Goal: Information Seeking & Learning: Learn about a topic

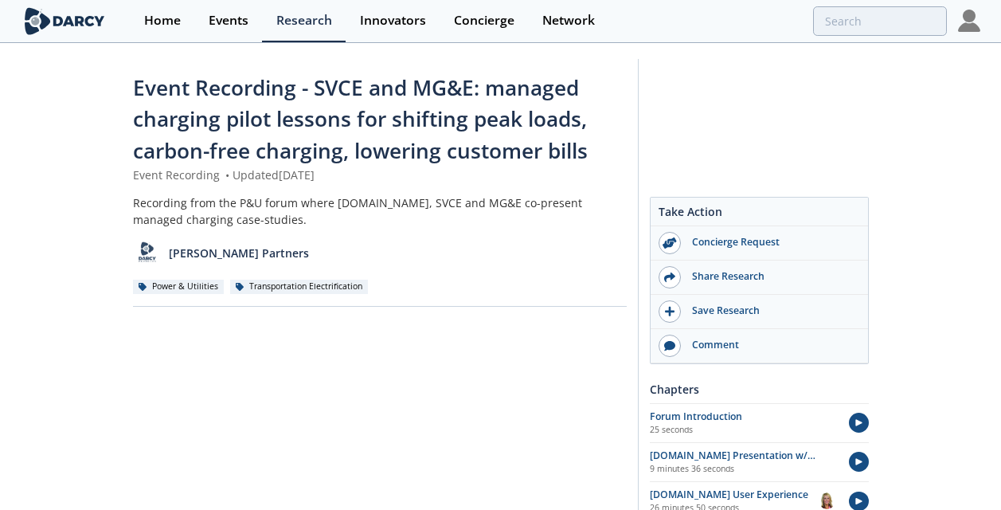
scroll to position [139, 0]
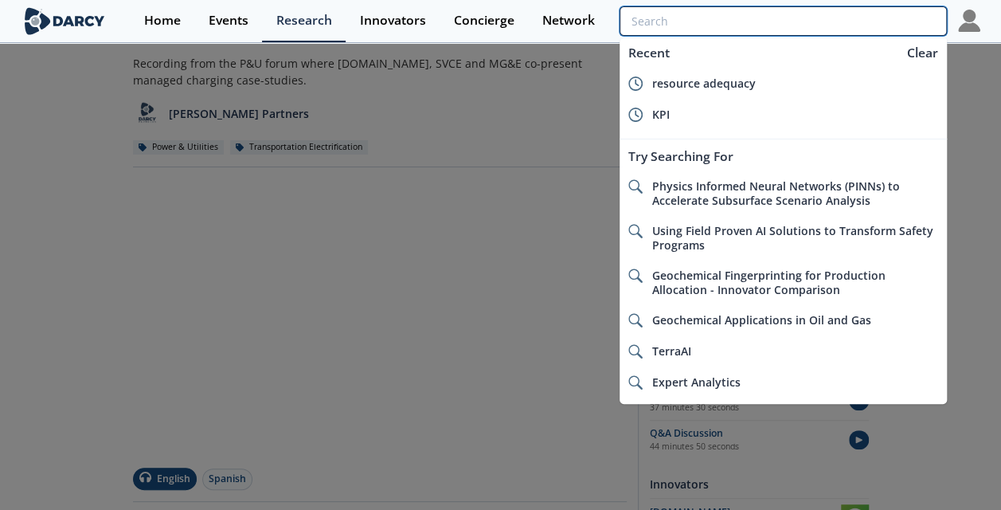
click at [834, 25] on input "search" at bounding box center [782, 20] width 326 height 29
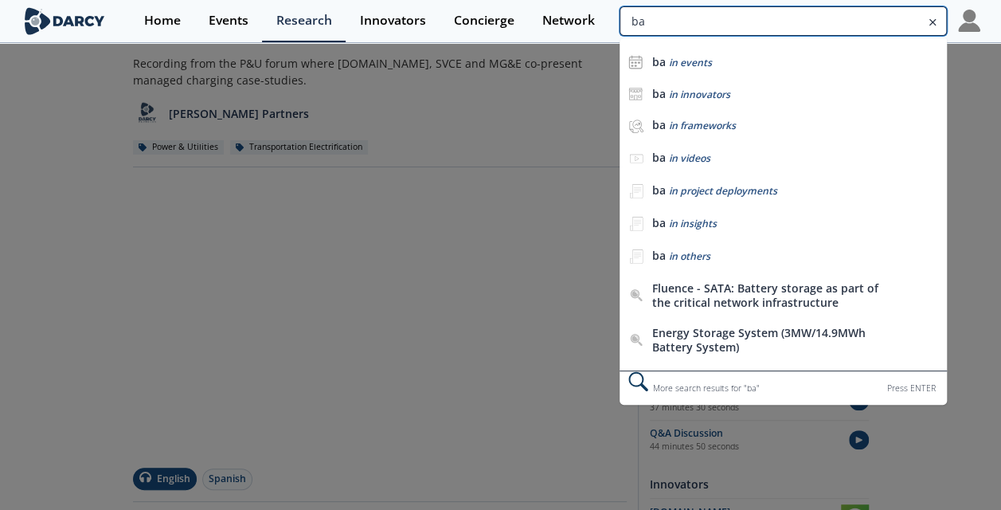
type input "b"
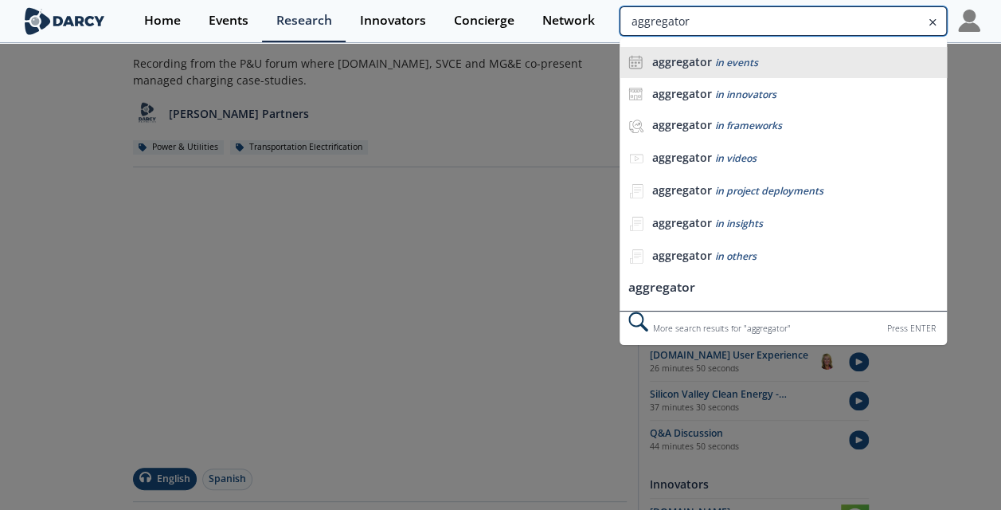
type input "aggregator"
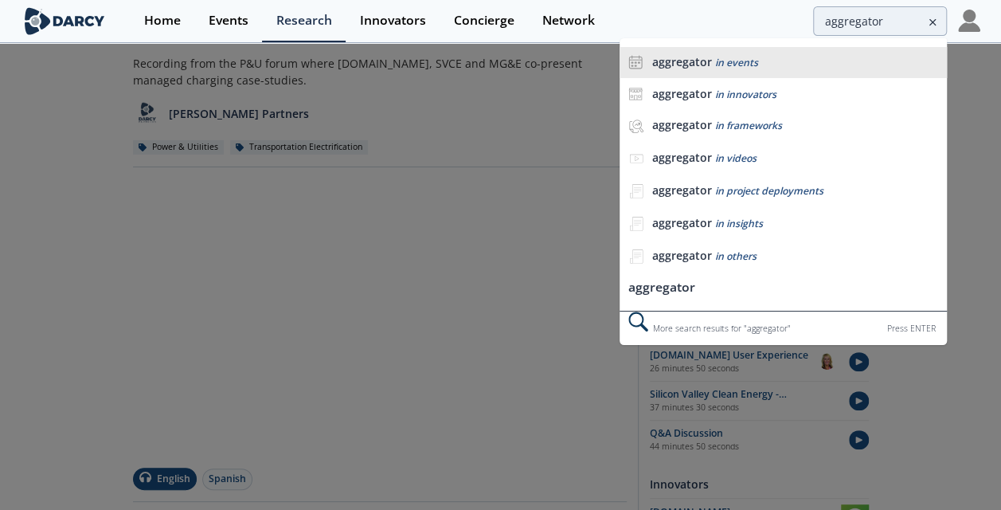
click at [760, 61] on div "aggregator in events" at bounding box center [795, 62] width 286 height 15
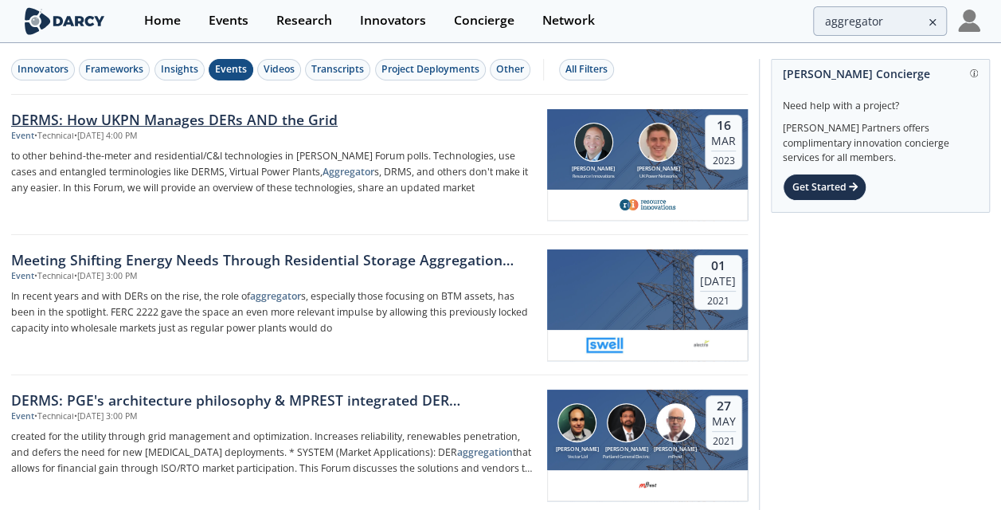
click at [252, 116] on div "DERMS: How UKPN Manages DERs AND the Grid" at bounding box center [273, 119] width 525 height 21
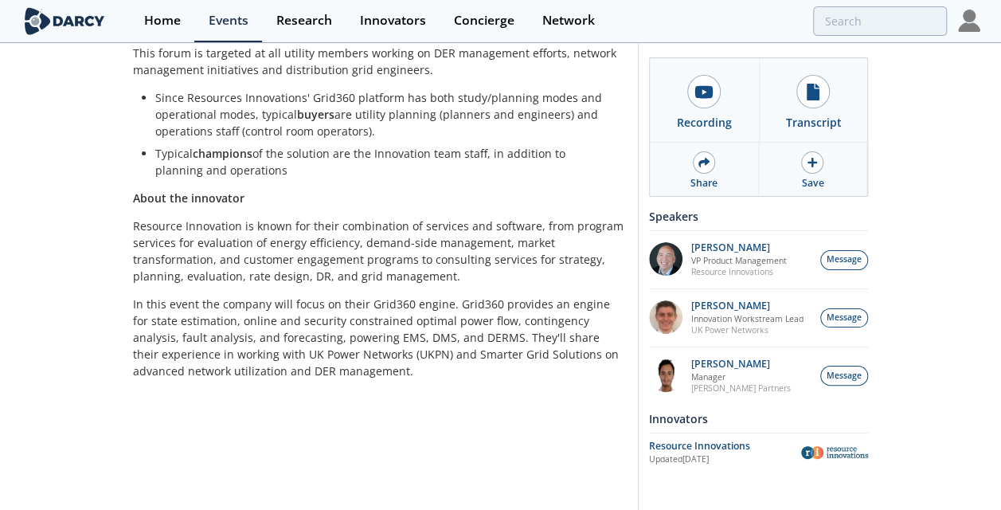
scroll to position [680, 0]
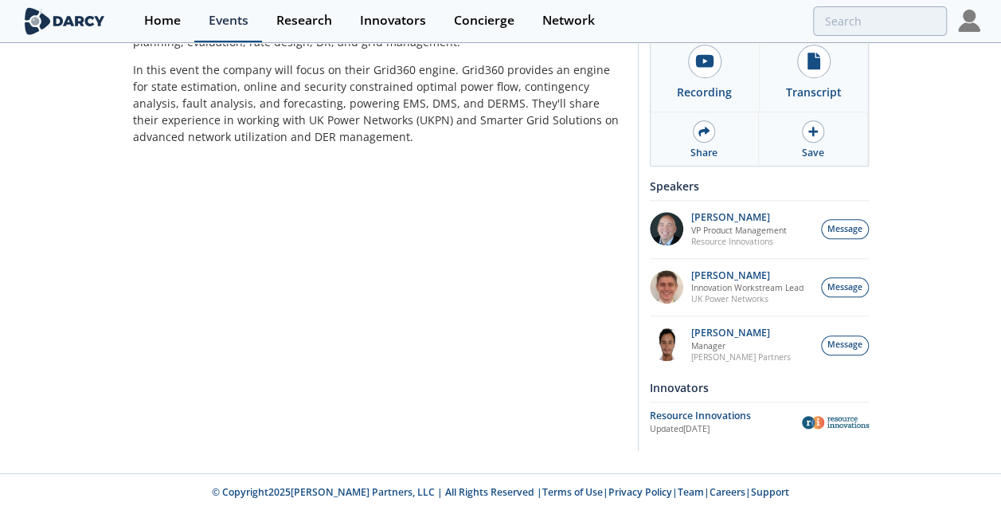
click at [209, 26] on div "Events" at bounding box center [229, 20] width 40 height 13
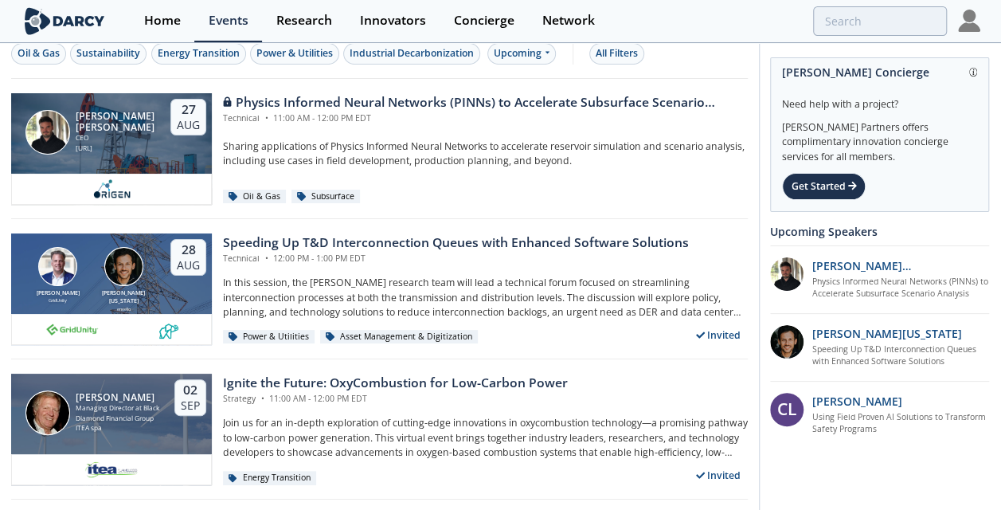
scroll to position [12, 0]
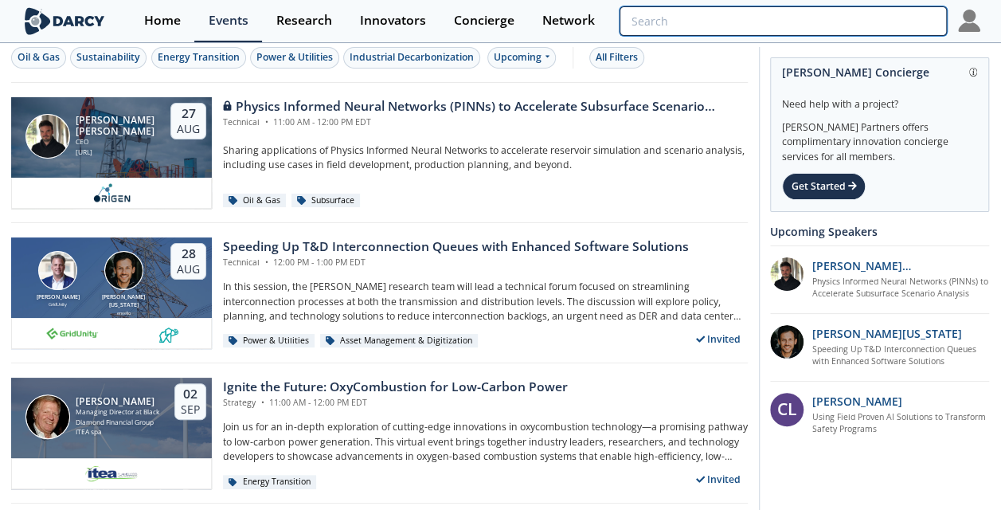
click at [859, 13] on input "search" at bounding box center [782, 20] width 326 height 29
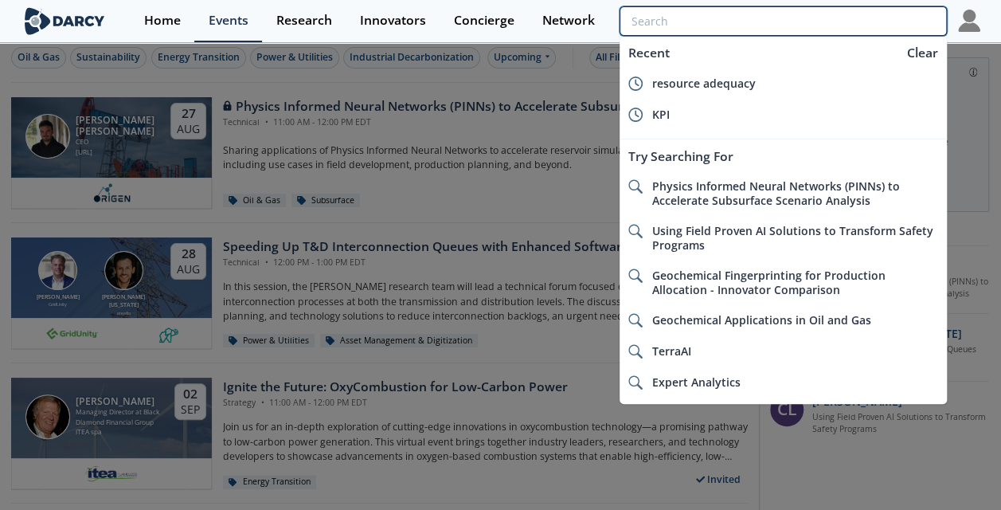
click at [859, 13] on input "search" at bounding box center [782, 20] width 326 height 29
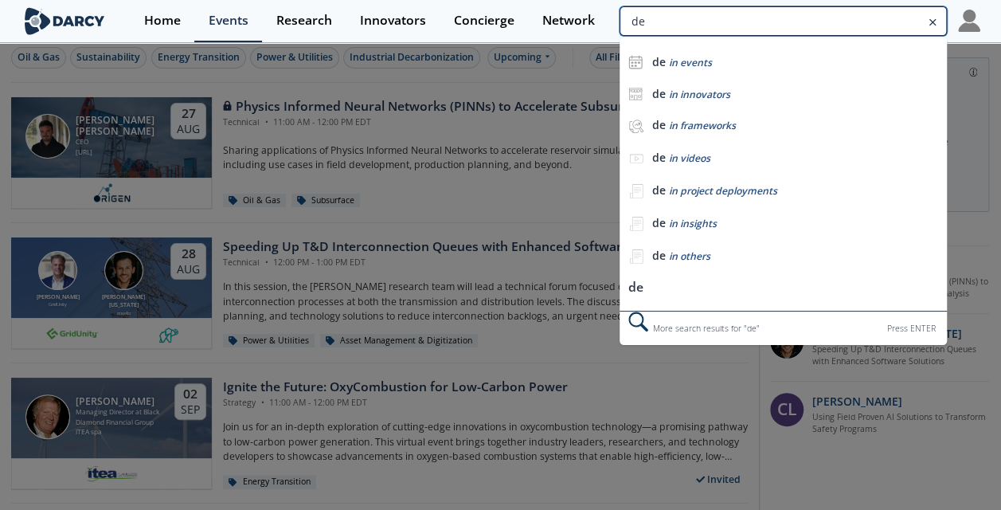
type input "d"
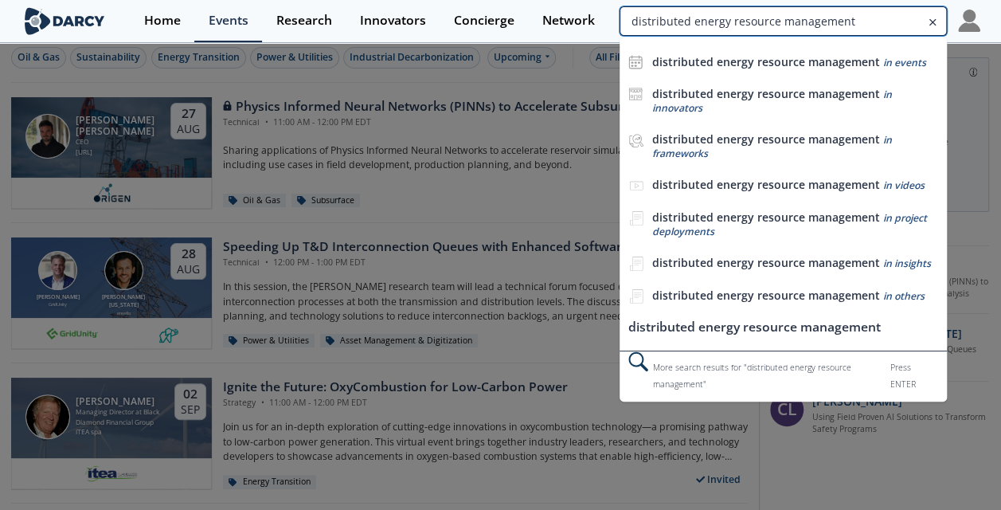
type input "distributed energy resource management"
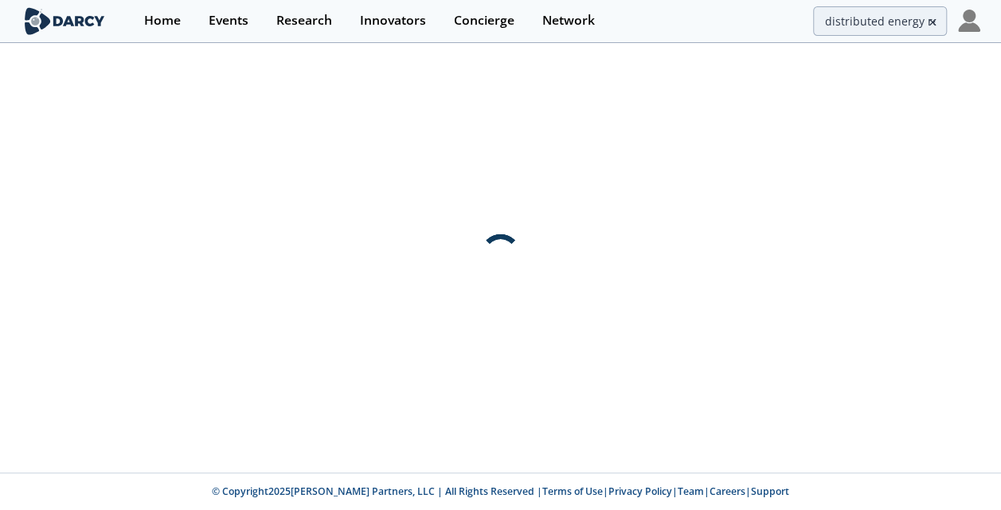
scroll to position [0, 0]
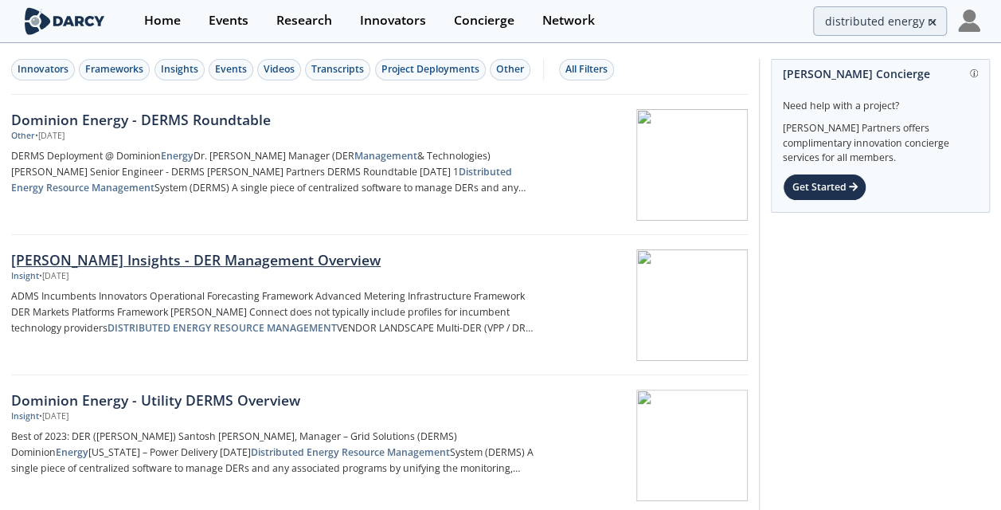
click at [268, 252] on div "[PERSON_NAME] Insights - DER Management Overview" at bounding box center [273, 259] width 525 height 21
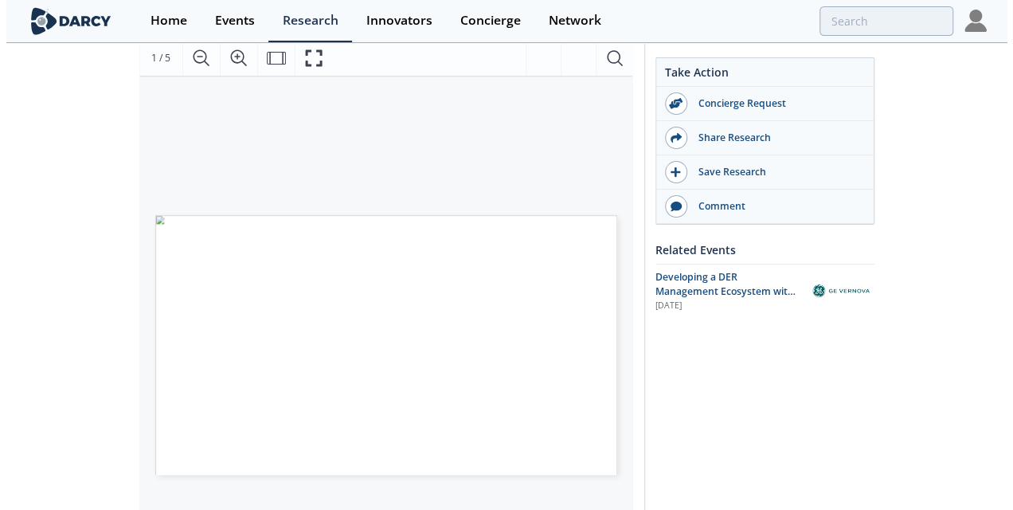
scroll to position [156, 0]
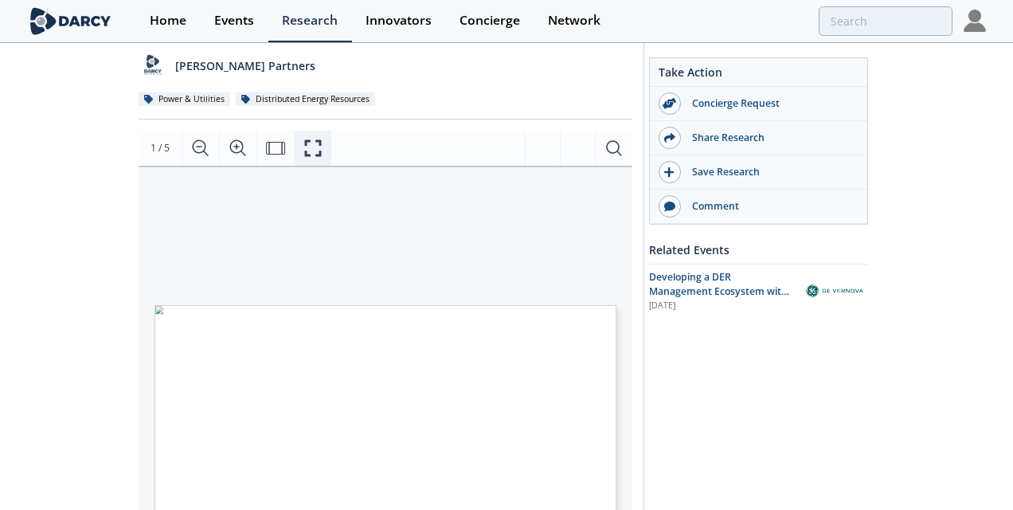
click at [322, 131] on button "Fullscreen" at bounding box center [312, 148] width 37 height 35
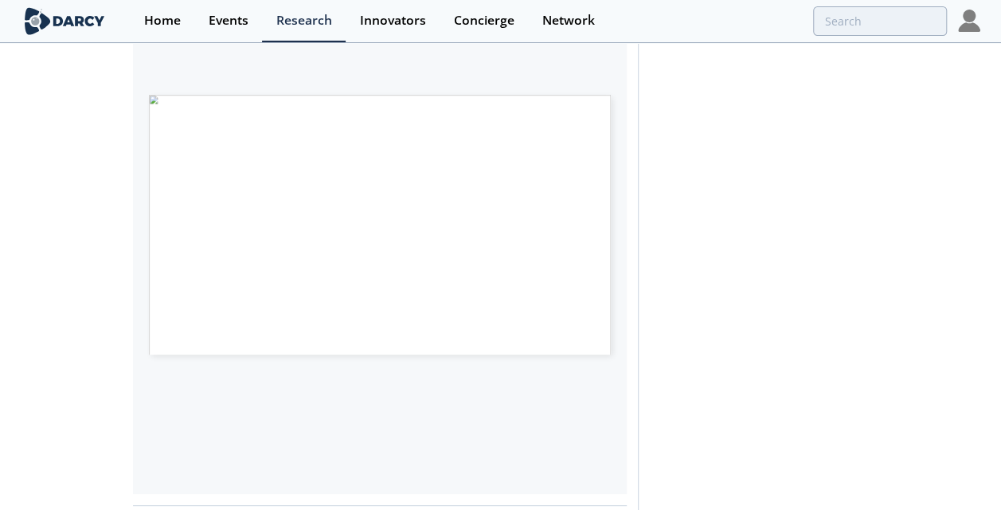
scroll to position [709, 0]
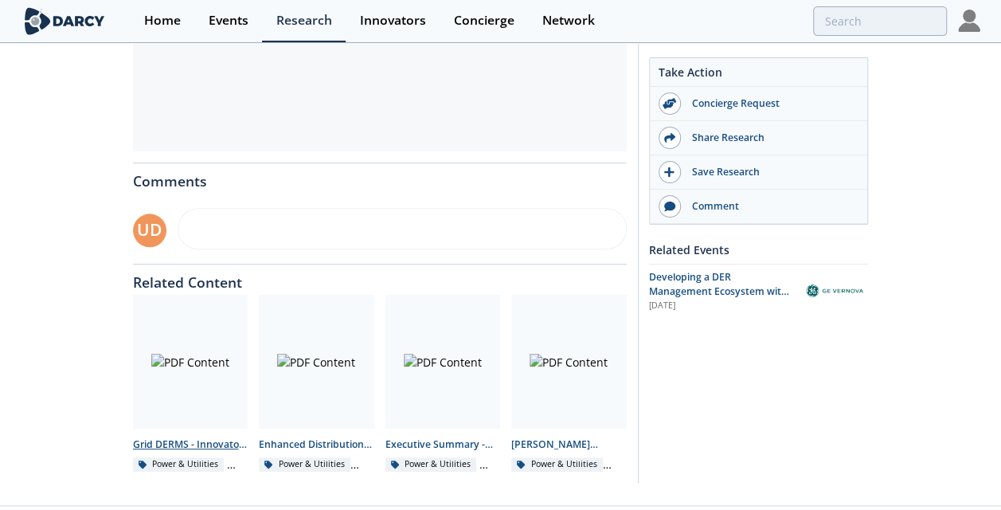
click at [209, 325] on div at bounding box center [190, 362] width 115 height 134
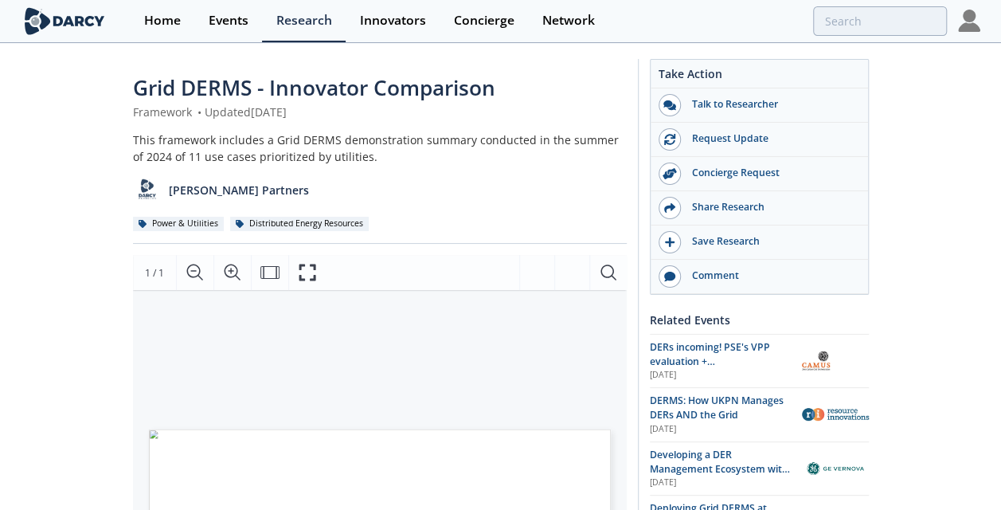
drag, startPoint x: 999, startPoint y: 91, endPoint x: 999, endPoint y: 361, distance: 269.9
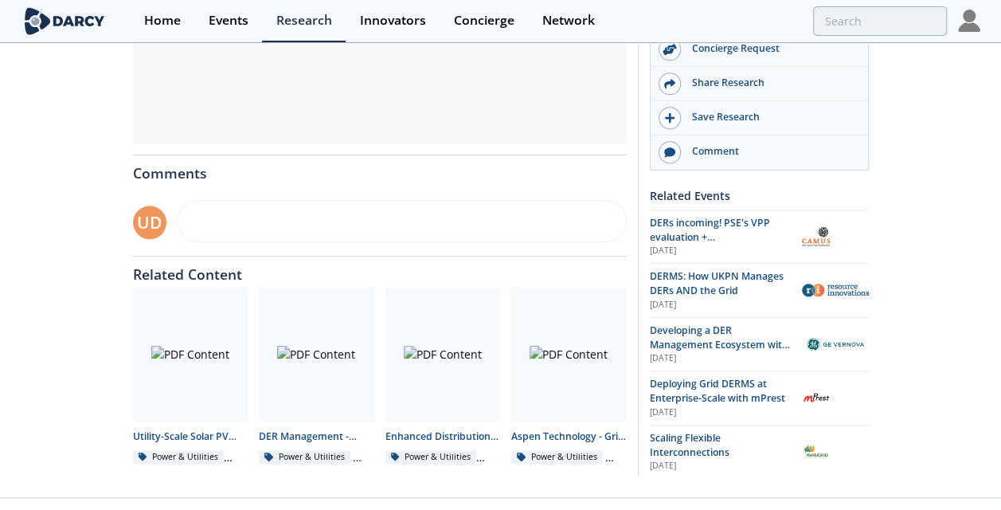
scroll to position [696, 0]
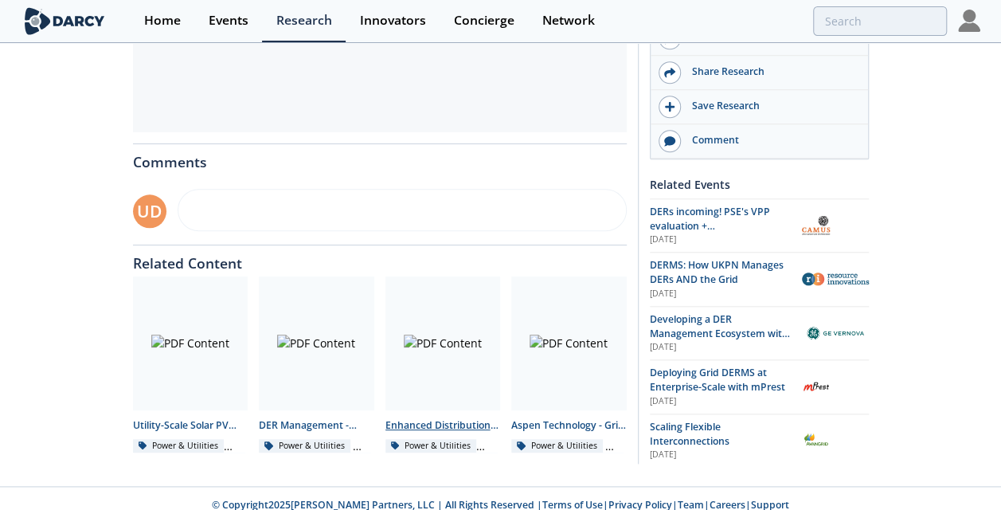
click at [455, 344] on div at bounding box center [442, 343] width 115 height 134
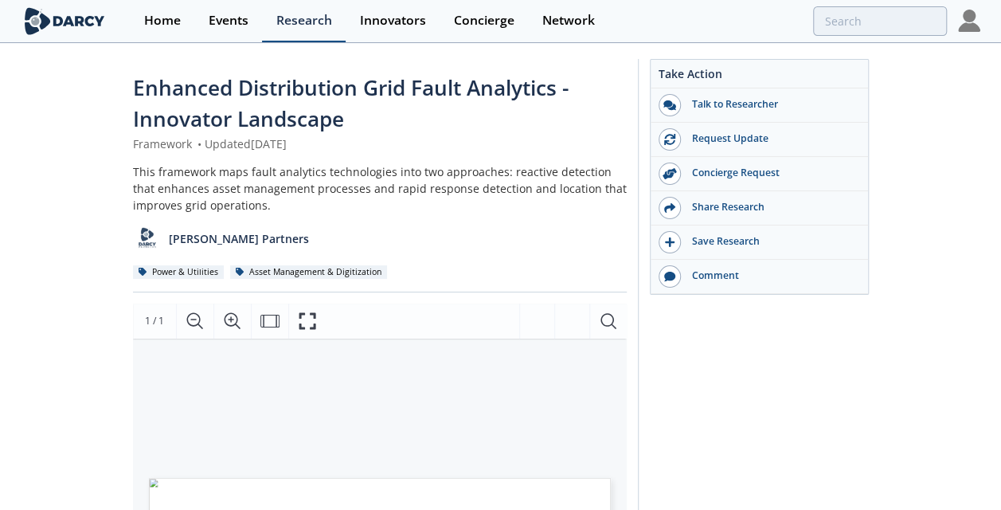
click at [308, 21] on div "Research" at bounding box center [304, 20] width 56 height 13
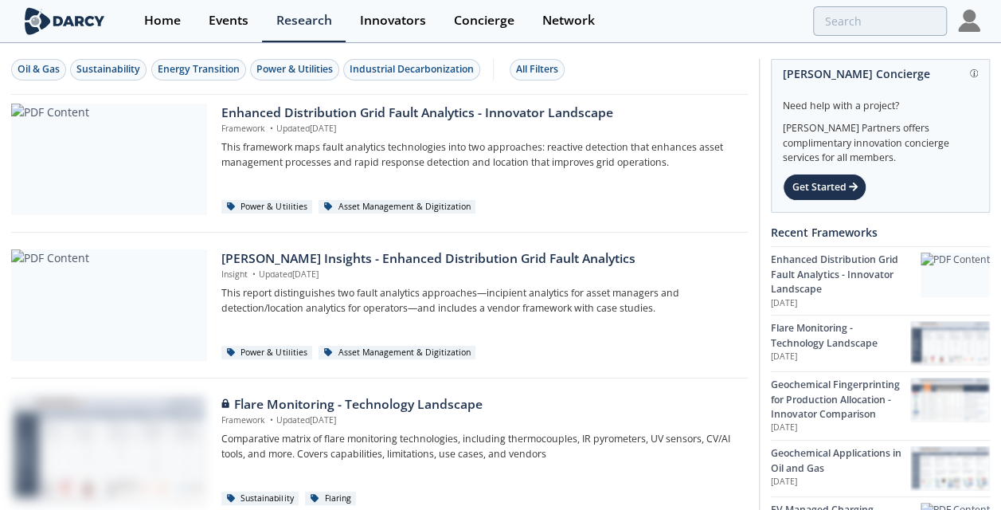
click at [966, 18] on img at bounding box center [969, 21] width 22 height 22
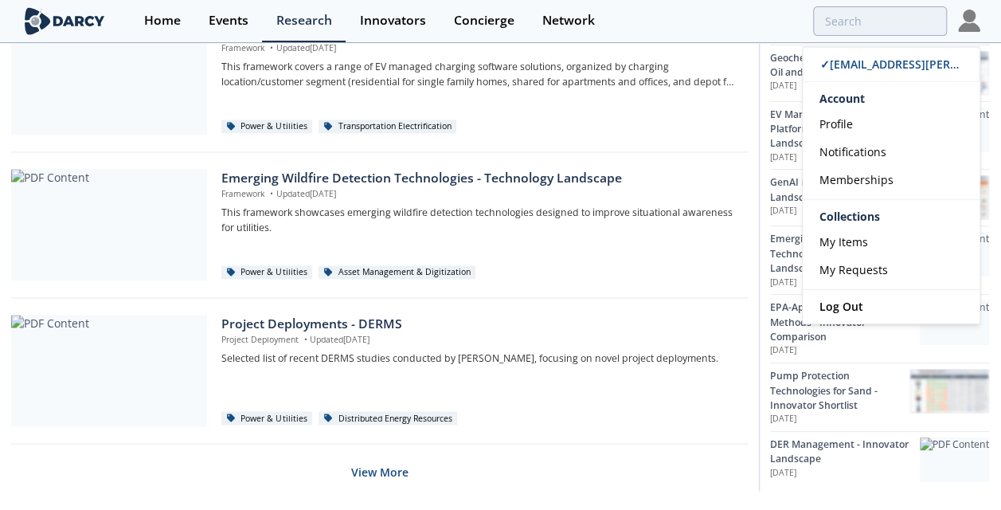
scroll to position [1138, 0]
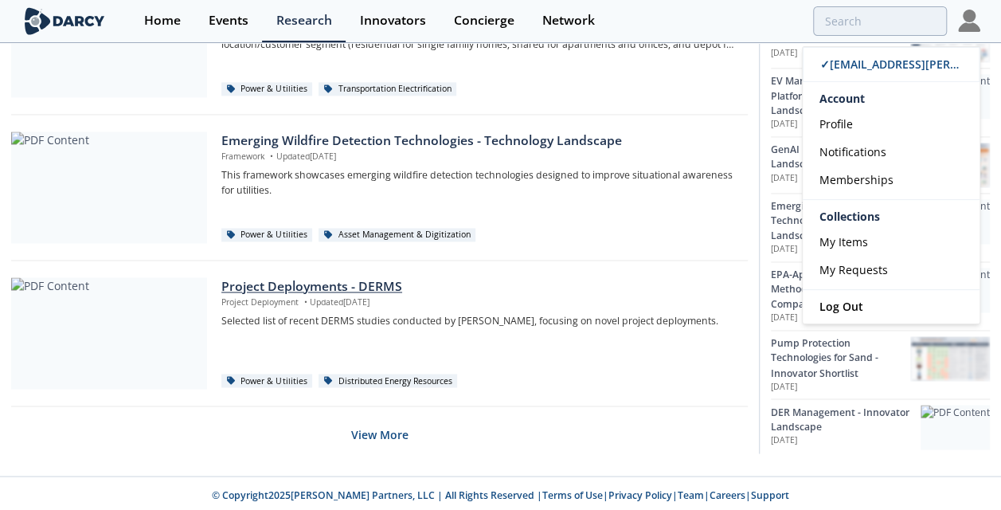
click at [176, 331] on div at bounding box center [109, 332] width 196 height 111
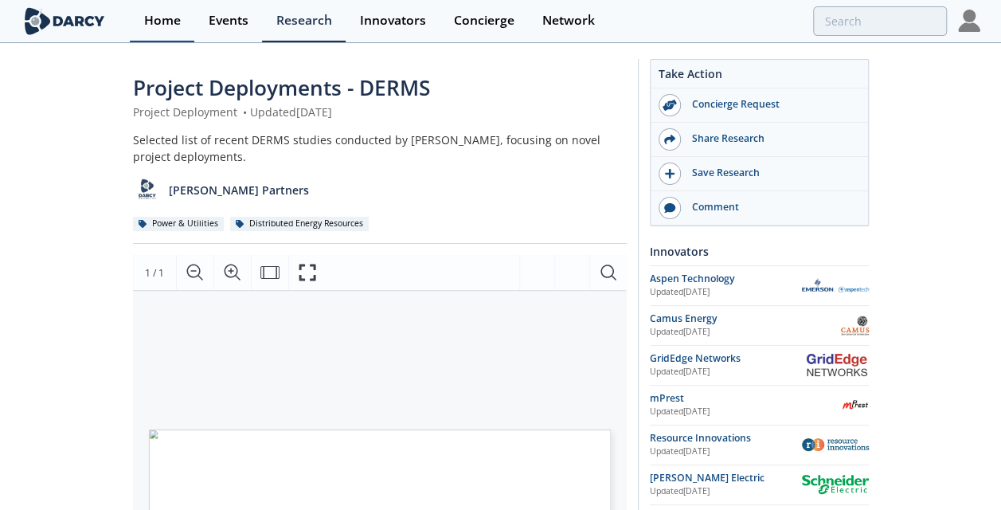
click at [171, 14] on div "Home" at bounding box center [162, 20] width 37 height 13
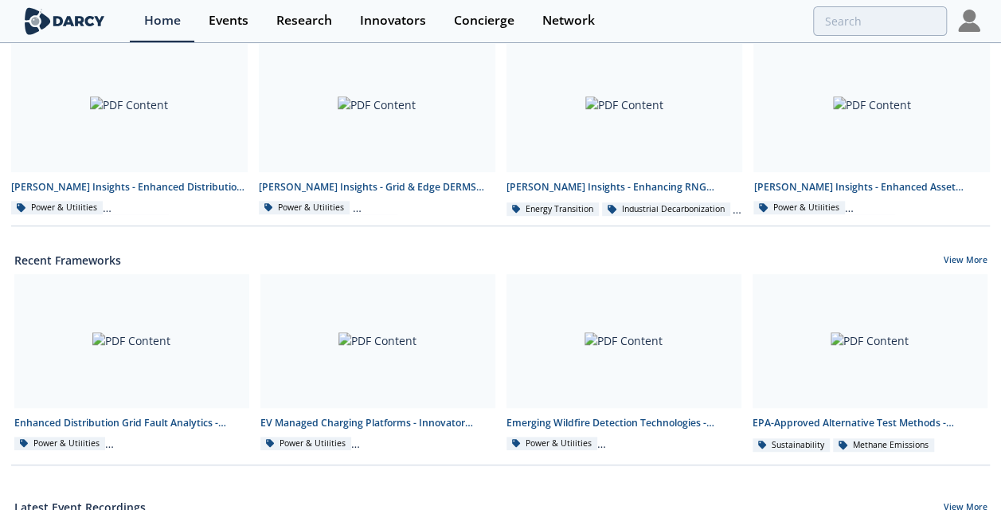
scroll to position [374, 0]
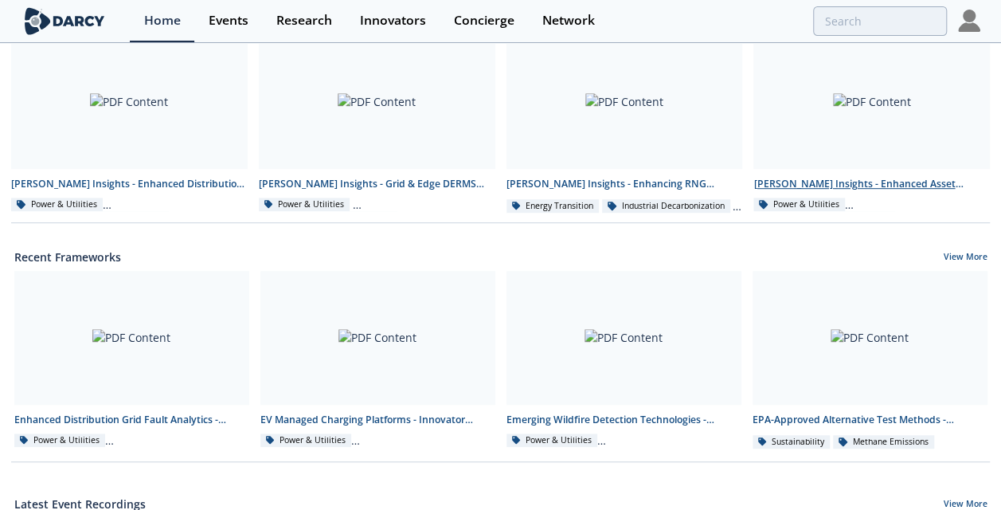
click at [904, 140] on div at bounding box center [871, 102] width 236 height 134
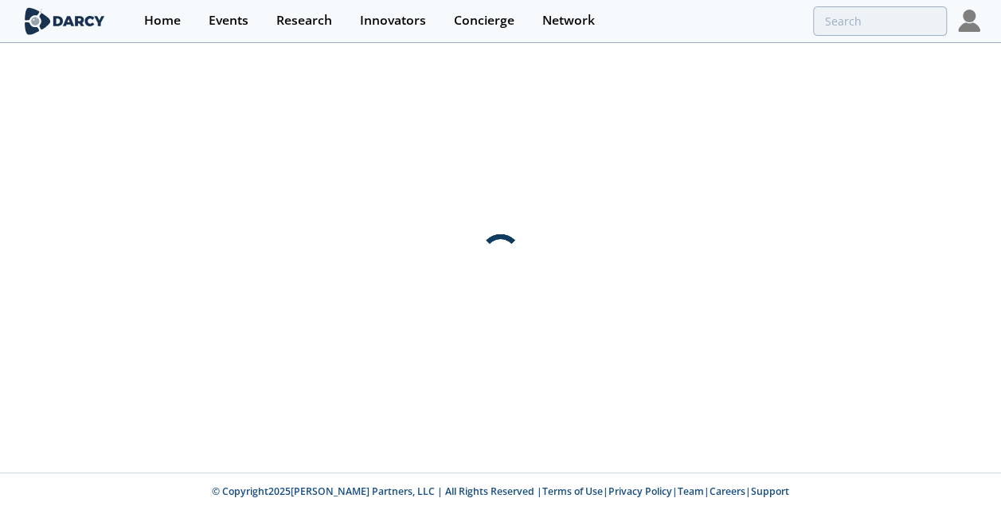
scroll to position [0, 0]
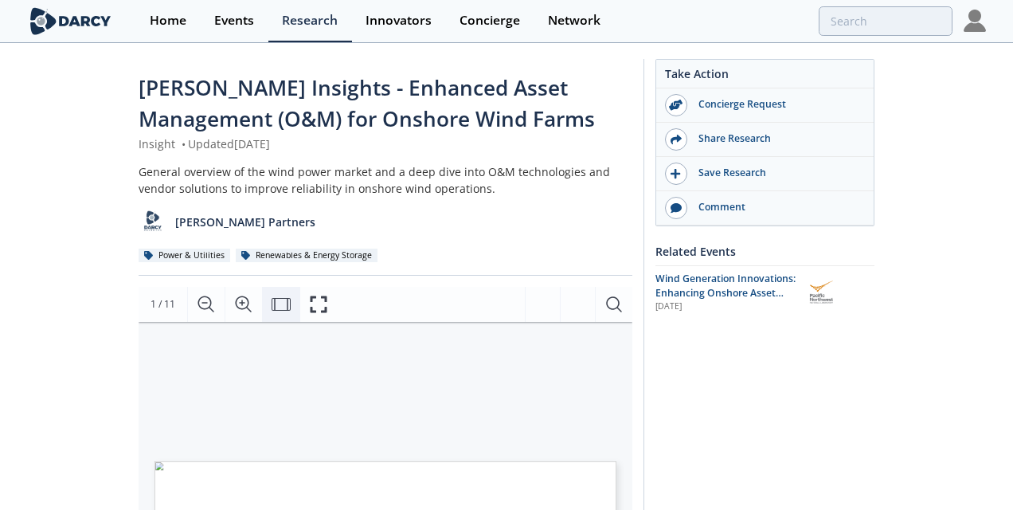
click at [288, 307] on icon "Fit Width" at bounding box center [281, 304] width 19 height 19
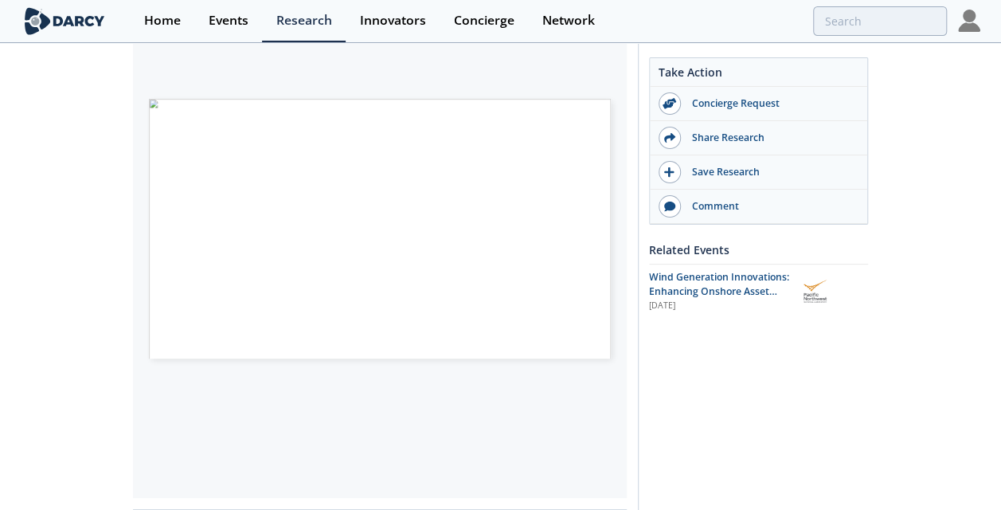
scroll to position [355, 0]
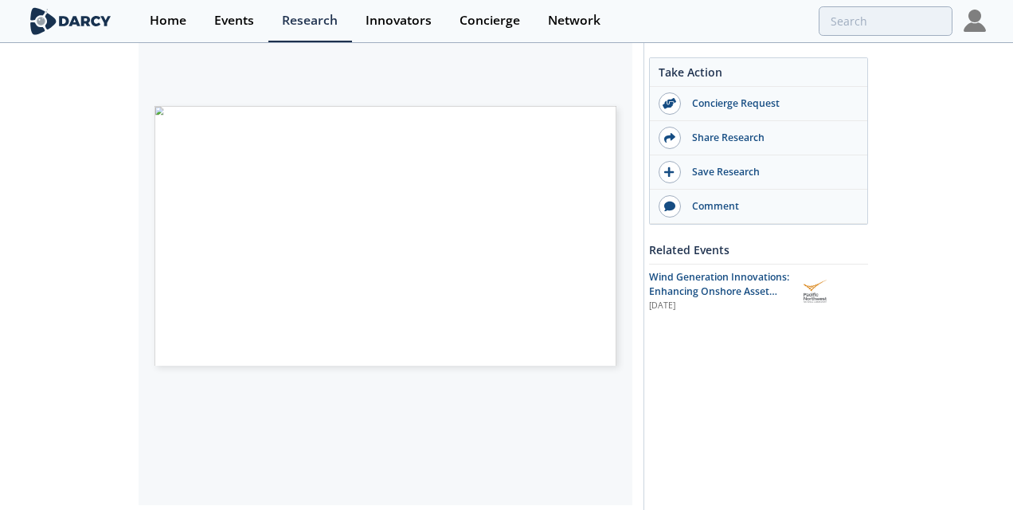
click at [562, 221] on span "Page 1" at bounding box center [472, 272] width 612 height 308
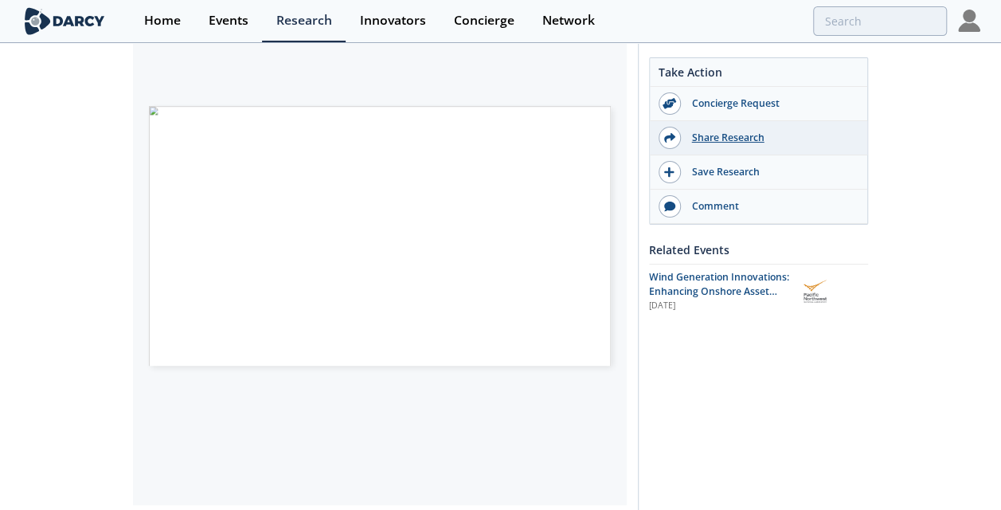
click at [744, 141] on div "Share Research" at bounding box center [770, 138] width 178 height 14
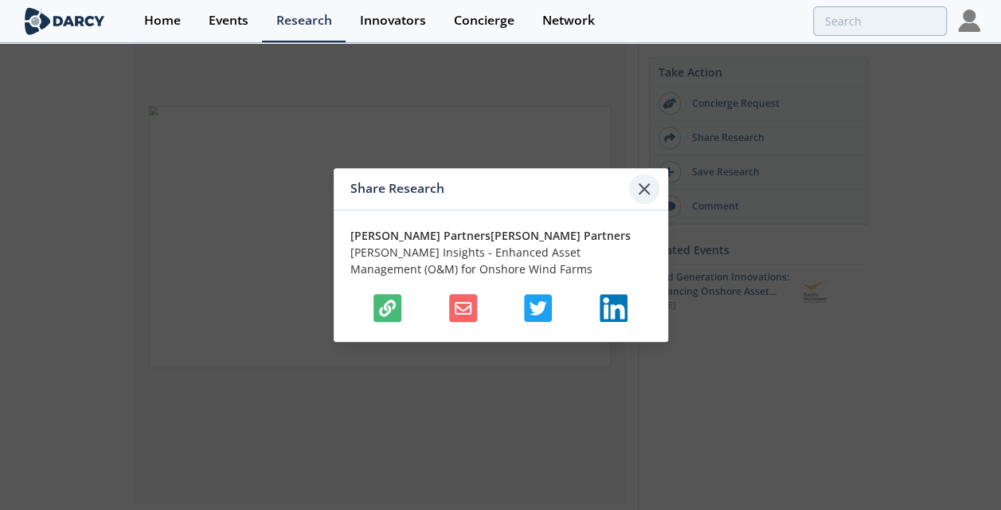
click at [648, 186] on icon at bounding box center [644, 188] width 19 height 19
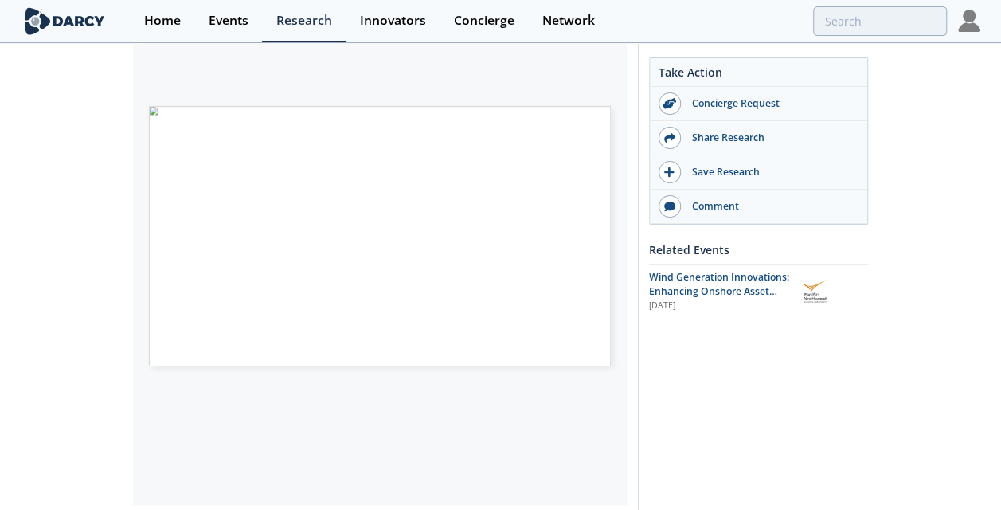
scroll to position [0, 0]
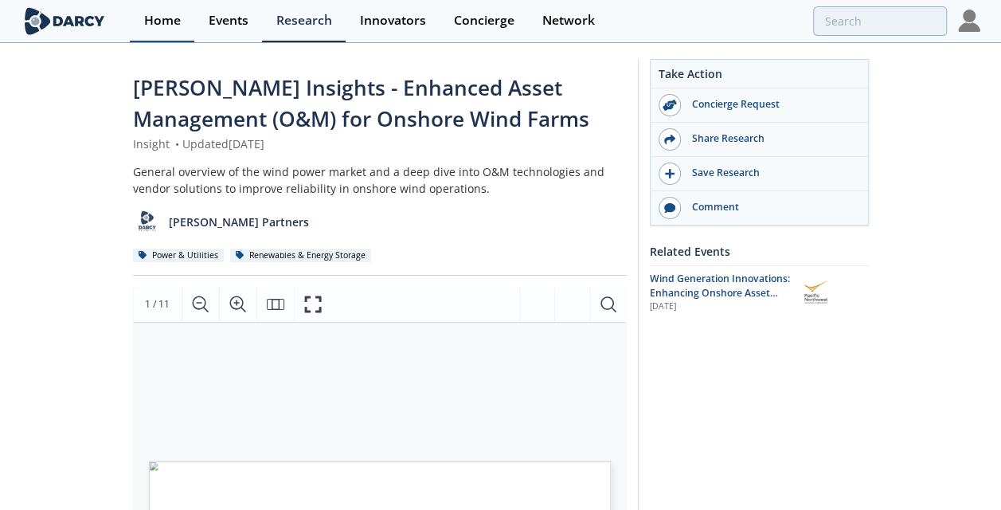
click at [150, 29] on link "Home" at bounding box center [162, 21] width 64 height 42
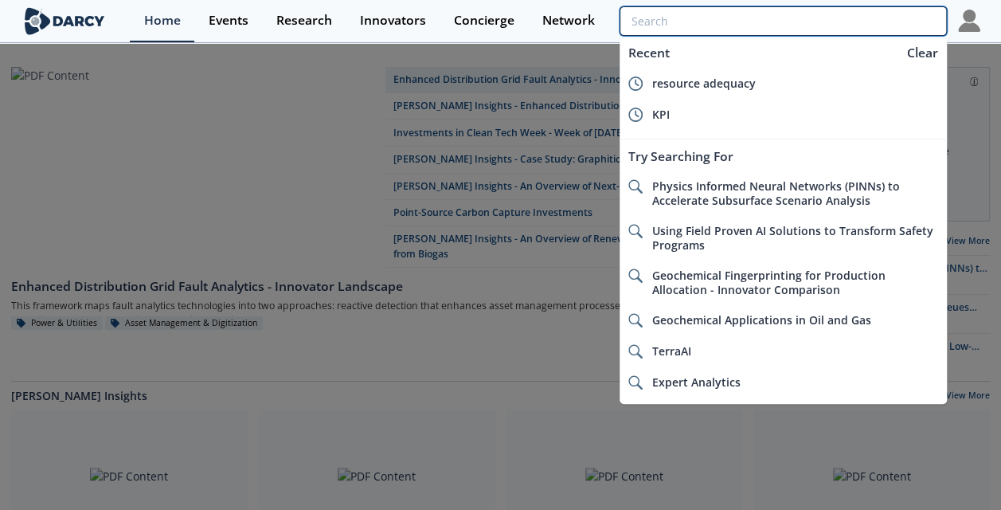
click at [842, 32] on input "search" at bounding box center [782, 20] width 326 height 29
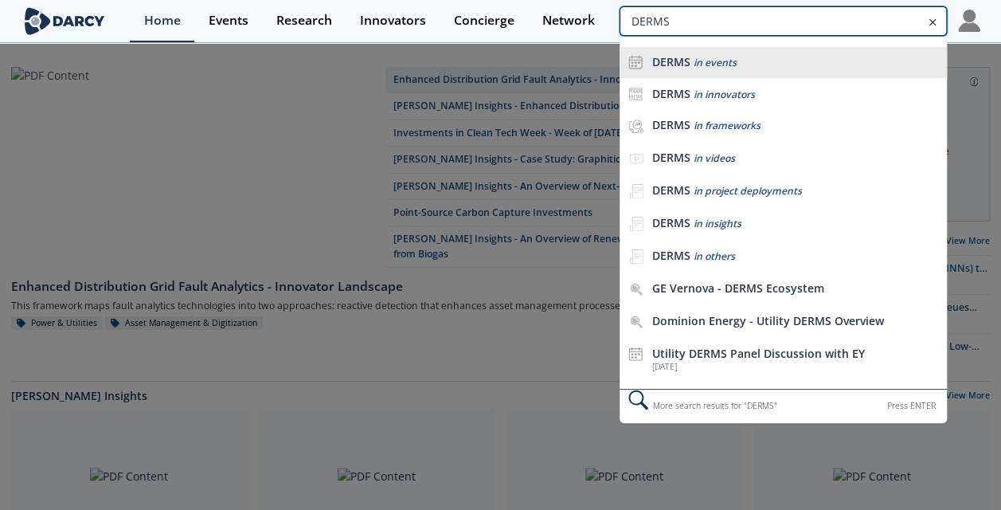
type input "DERMS"
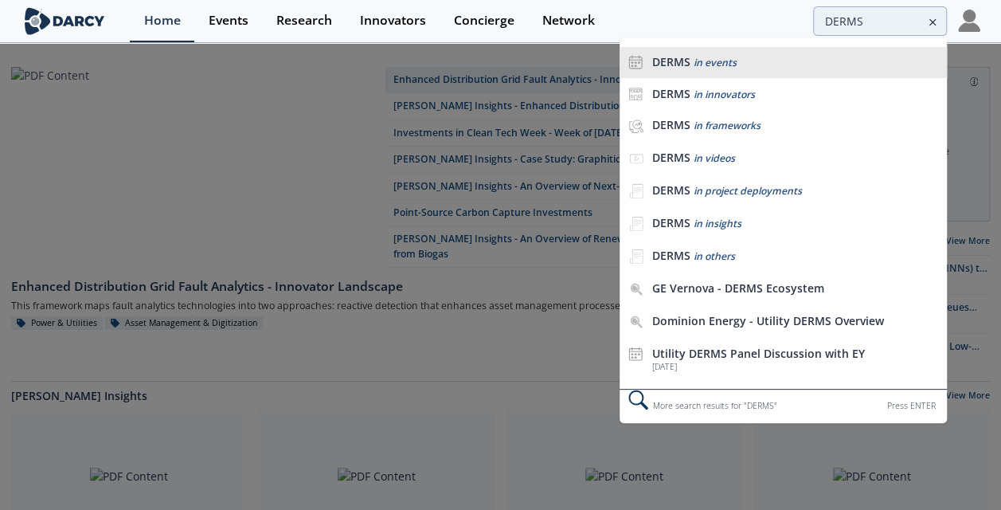
click at [779, 72] on li "DERMS in events" at bounding box center [782, 63] width 326 height 32
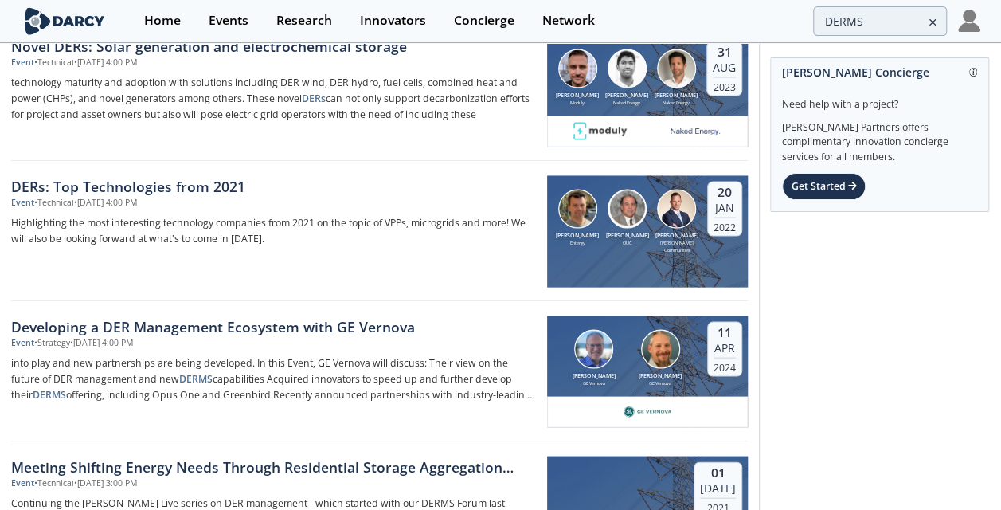
scroll to position [1486, 0]
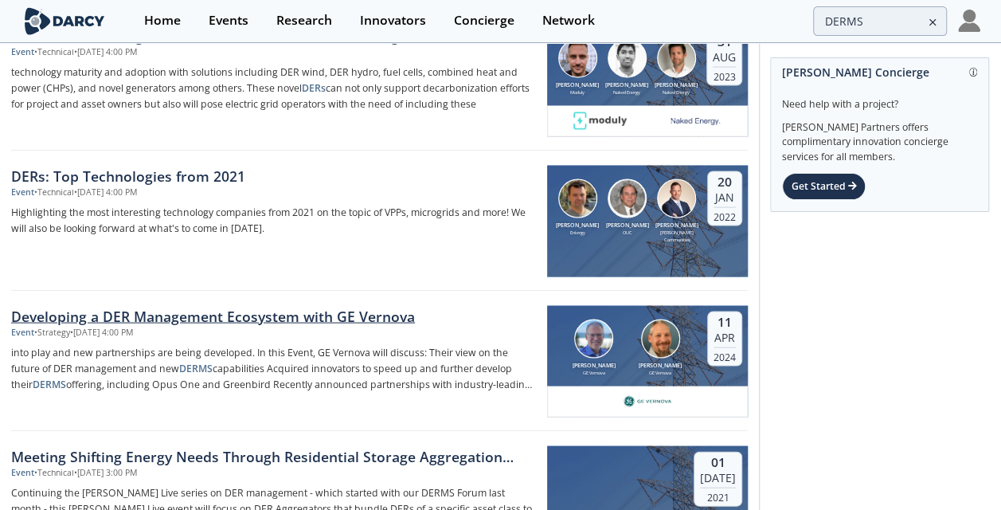
click at [335, 310] on div "Developing a DER Management Ecosystem with GE Vernova" at bounding box center [273, 315] width 525 height 21
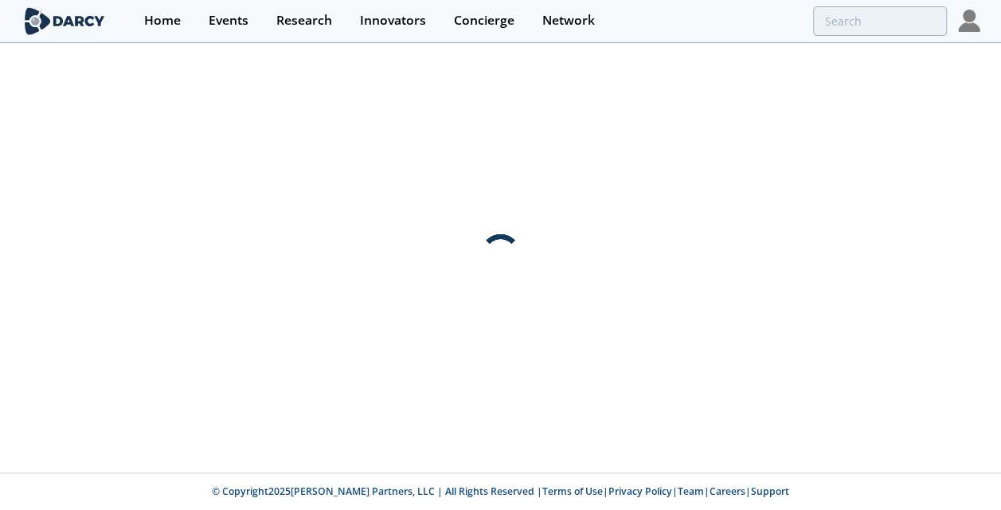
scroll to position [0, 0]
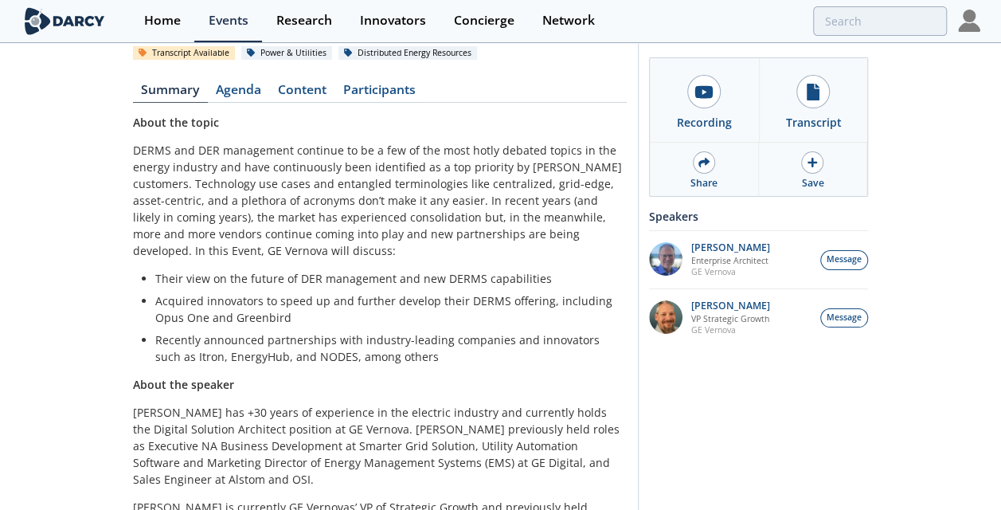
scroll to position [181, 0]
click at [245, 96] on link "Agenda" at bounding box center [239, 92] width 62 height 19
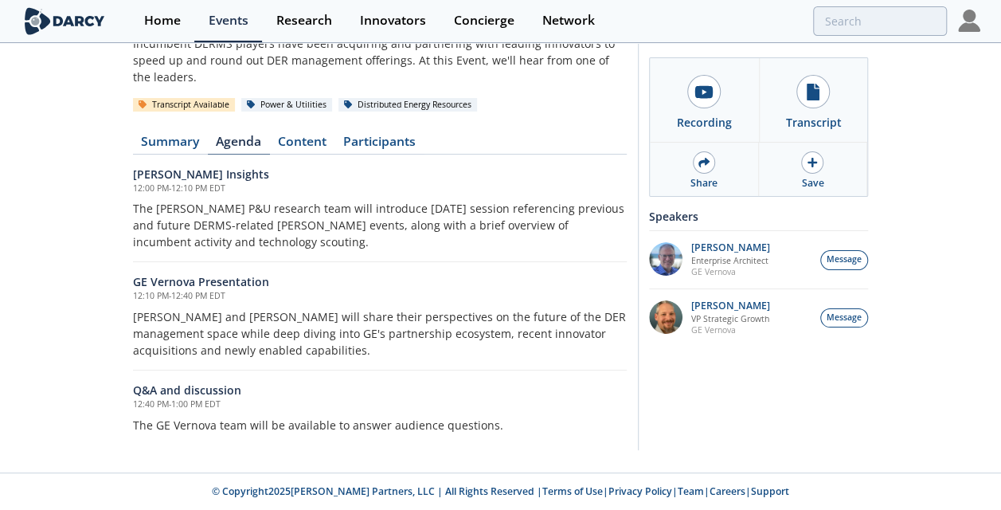
scroll to position [127, 0]
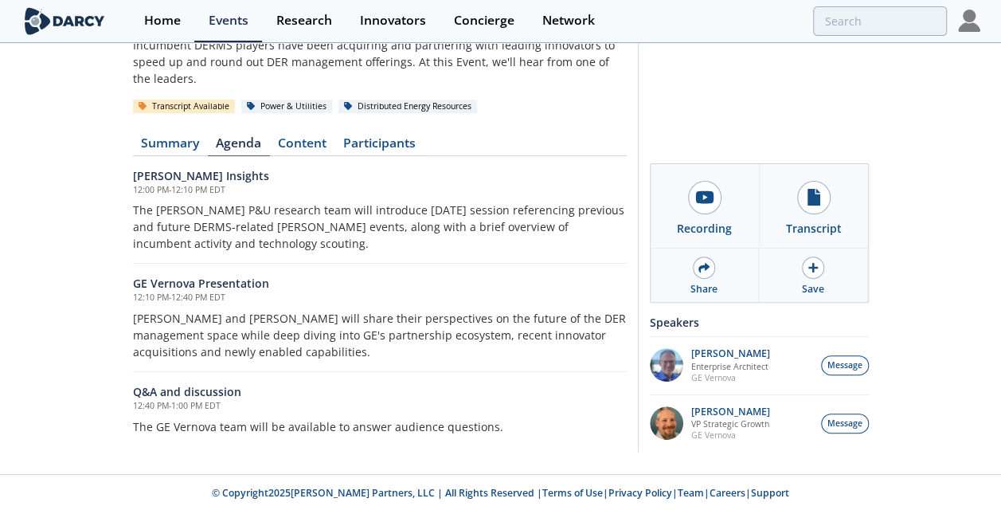
click at [400, 256] on div "[PERSON_NAME] Insights 12:00 PM - 12:10 PM EDT The [PERSON_NAME] P&U research t…" at bounding box center [380, 215] width 494 height 97
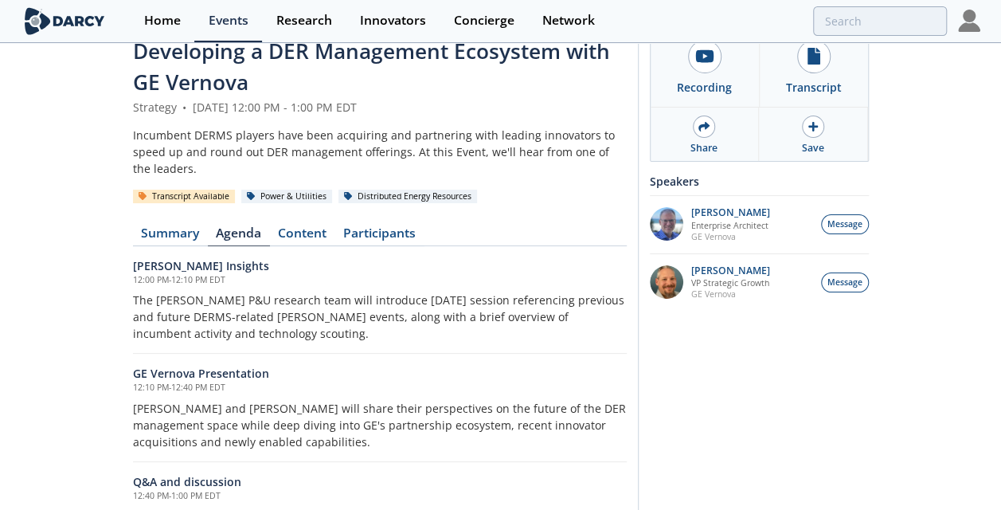
scroll to position [0, 0]
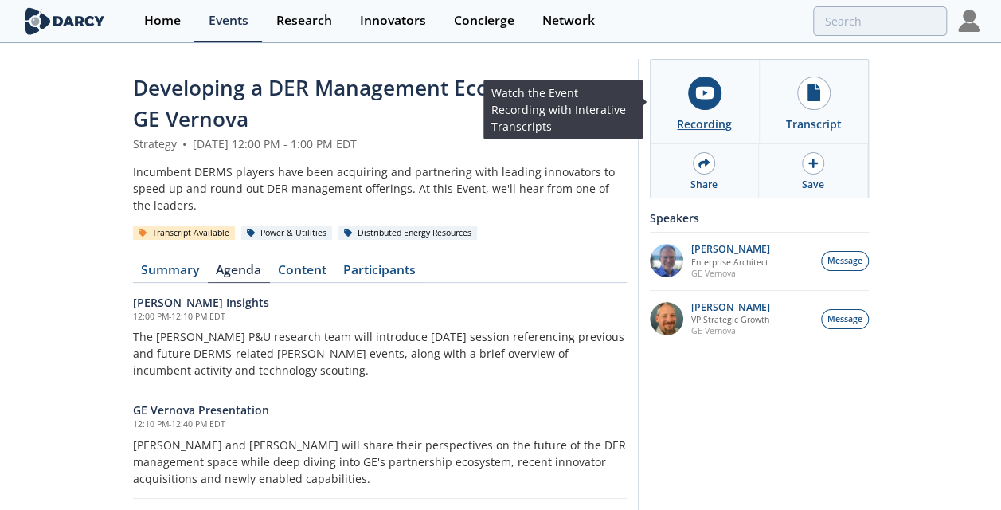
click at [721, 113] on link "Recording" at bounding box center [705, 102] width 109 height 84
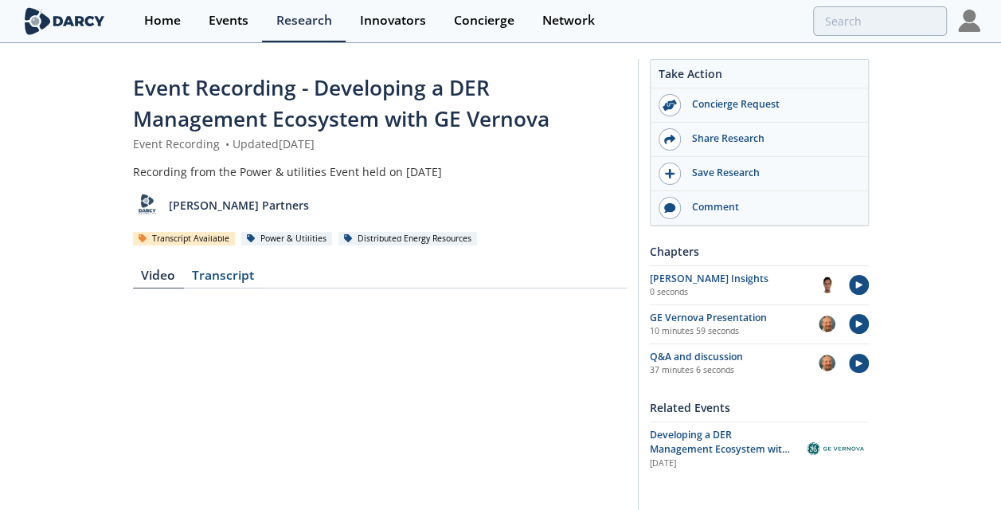
scroll to position [446, 0]
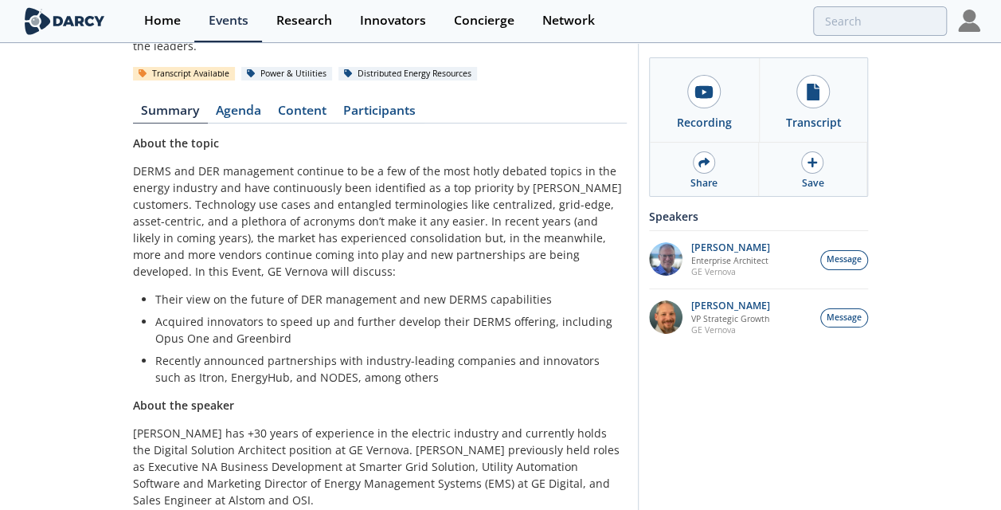
scroll to position [181, 0]
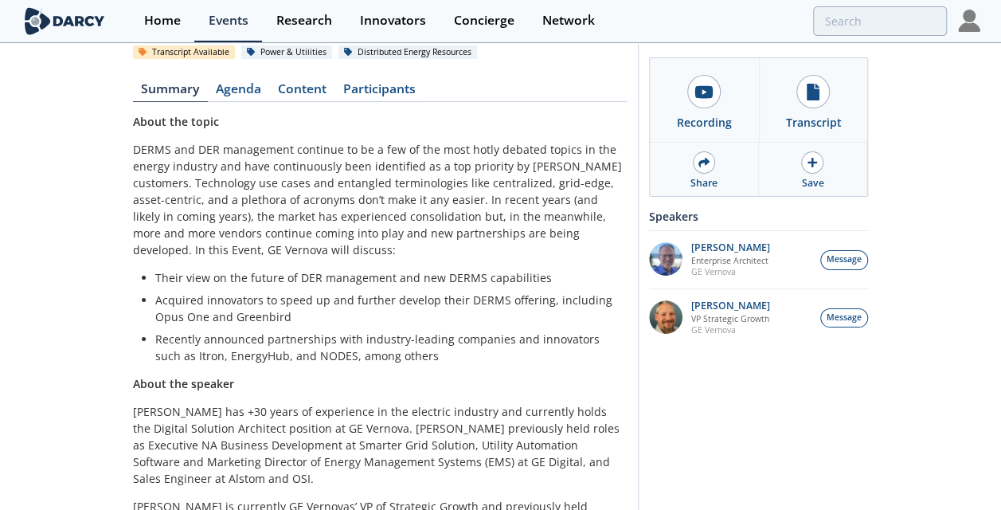
type input "DERMS"
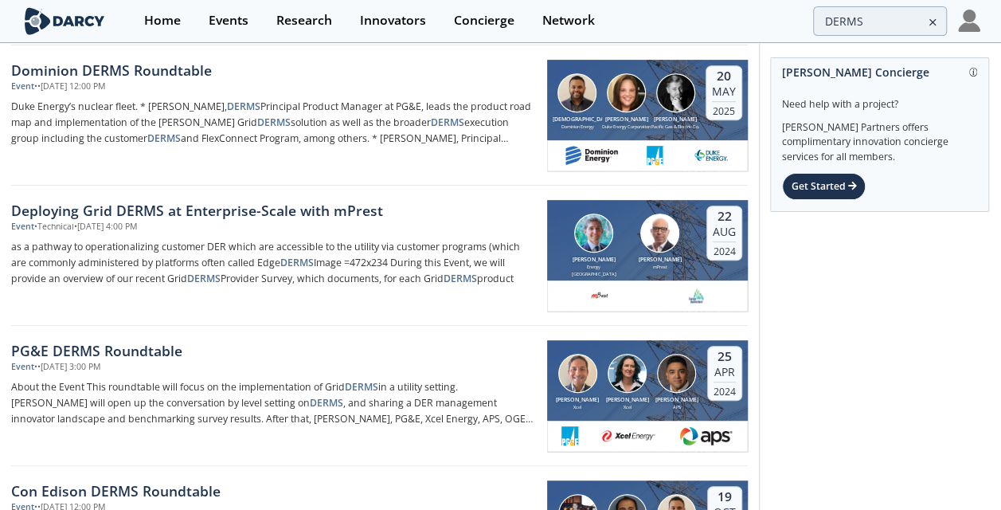
scroll to position [326, 0]
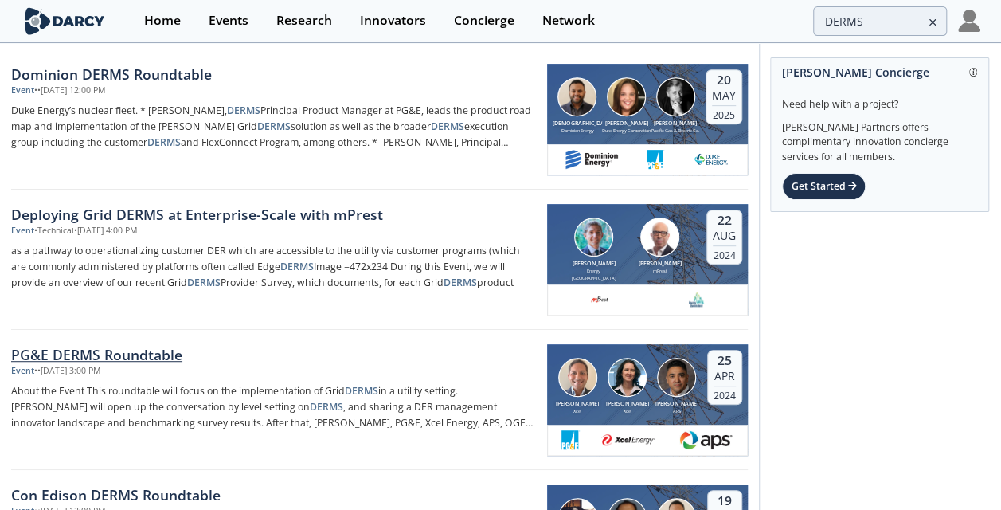
click at [675, 362] on img at bounding box center [676, 377] width 39 height 39
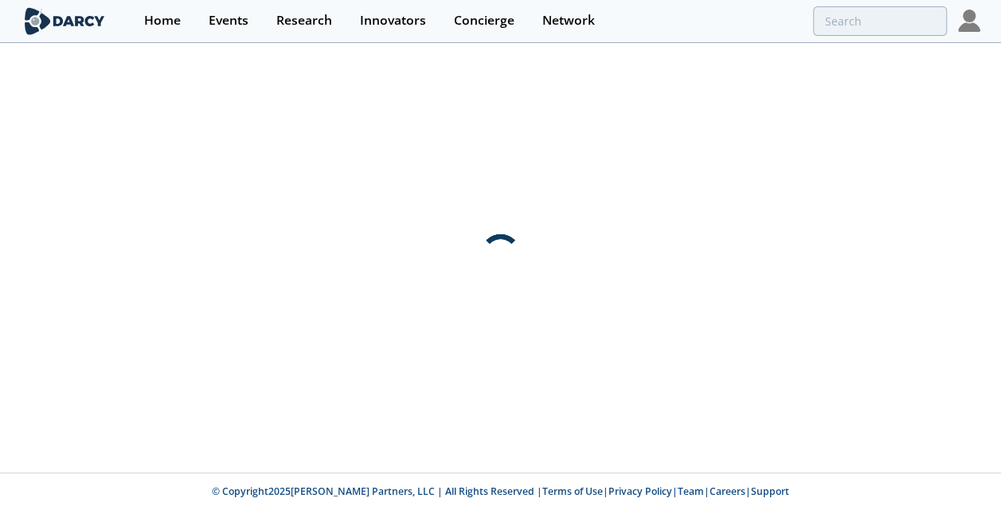
scroll to position [0, 0]
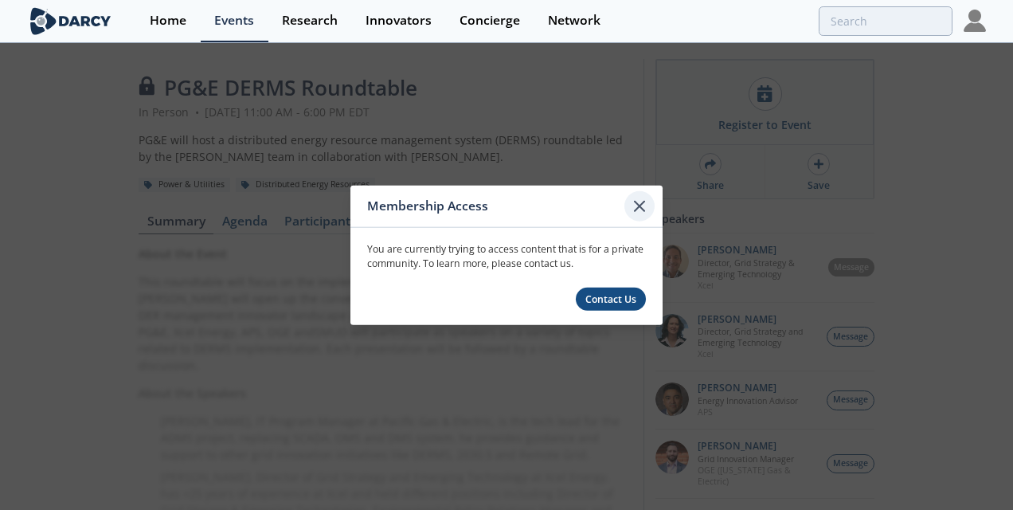
click at [645, 197] on icon at bounding box center [639, 206] width 19 height 19
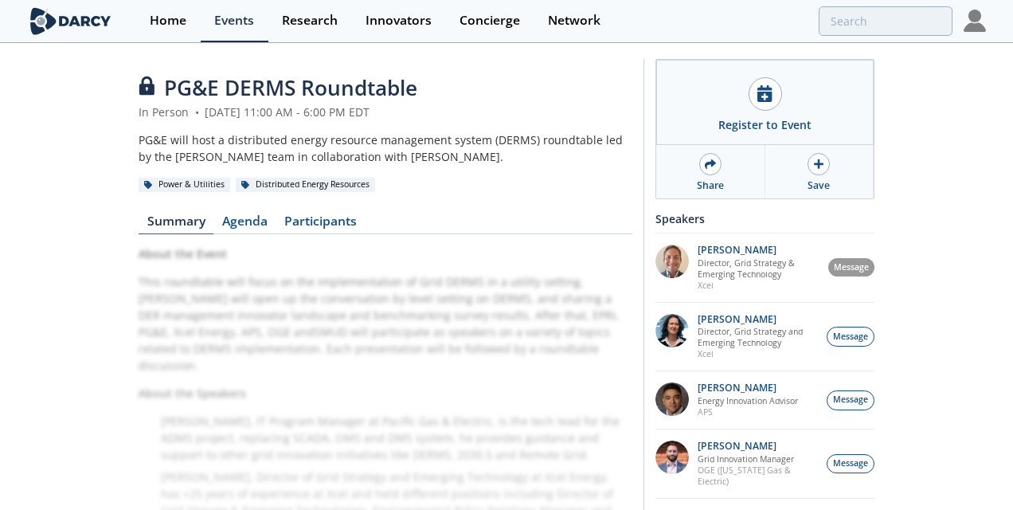
click at [976, 20] on img at bounding box center [974, 21] width 22 height 22
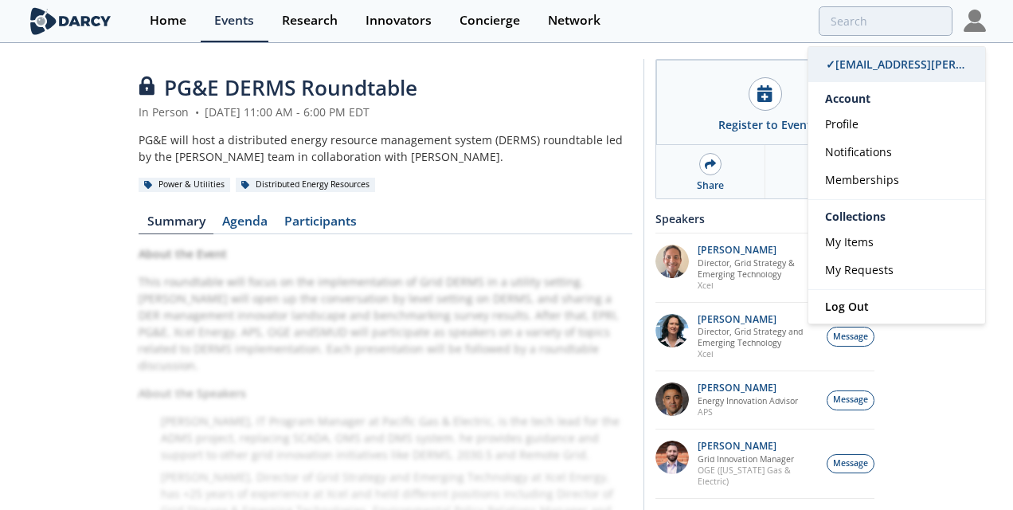
click at [924, 66] on span "✓ [EMAIL_ADDRESS][PERSON_NAME][DOMAIN_NAME]" at bounding box center [969, 64] width 287 height 15
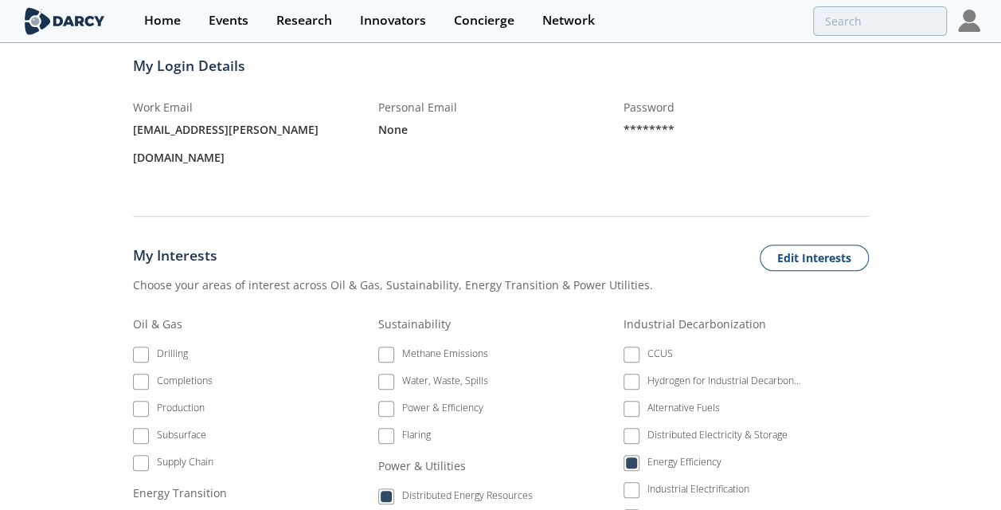
scroll to position [459, 0]
